Goal: Complete application form

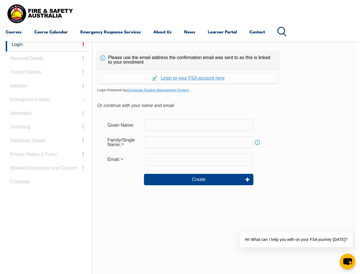
click at [180, 69] on div "Continue with Google Continue with Apple Continue with Facebook Continue with a…" at bounding box center [188, 76] width 182 height 15
click at [180, 156] on input "email" at bounding box center [198, 159] width 109 height 12
click at [47, 44] on link "Login" at bounding box center [47, 45] width 83 height 14
click at [47, 58] on div "Login Personal Details Contact Details Address Emergency Contact Nationality Sc…" at bounding box center [49, 180] width 86 height 285
click at [47, 72] on div "Login Personal Details Contact Details Address Emergency Contact Nationality Sc…" at bounding box center [49, 180] width 86 height 285
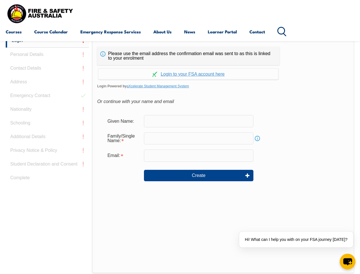
click at [47, 86] on div "Login Personal Details Contact Details Address Emergency Contact Nationality Sc…" at bounding box center [49, 176] width 86 height 285
click at [47, 100] on div "Login Personal Details Contact Details Address Emergency Contact Nationality Sc…" at bounding box center [49, 176] width 86 height 285
click at [47, 113] on div "Login Personal Details Contact Details Address Emergency Contact Nationality Sc…" at bounding box center [49, 176] width 86 height 285
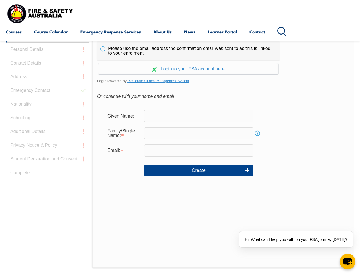
click at [47, 127] on div "Login Personal Details Contact Details Address Emergency Contact Nationality Sc…" at bounding box center [49, 171] width 86 height 285
click at [47, 141] on div "Login Personal Details Contact Details Address Emergency Contact Nationality Sc…" at bounding box center [49, 171] width 86 height 285
